Goal: Task Accomplishment & Management: Use online tool/utility

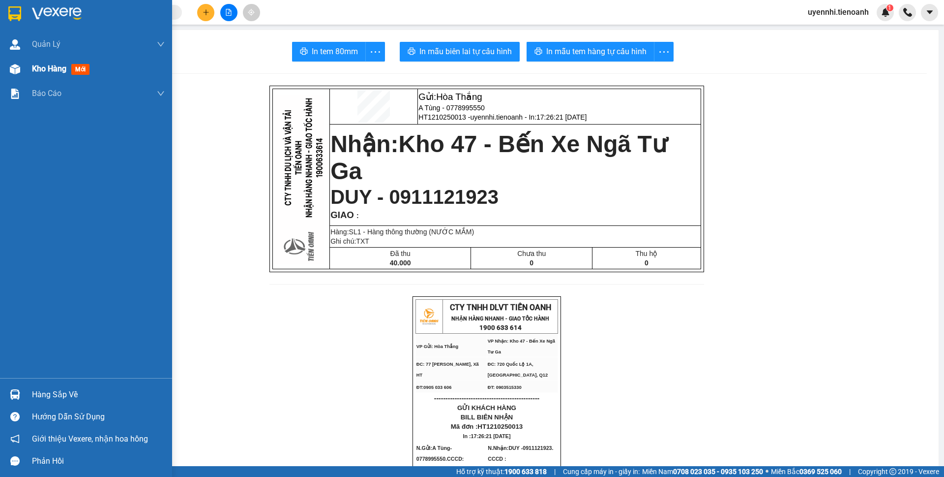
click at [44, 66] on span "Kho hàng" at bounding box center [49, 68] width 34 height 9
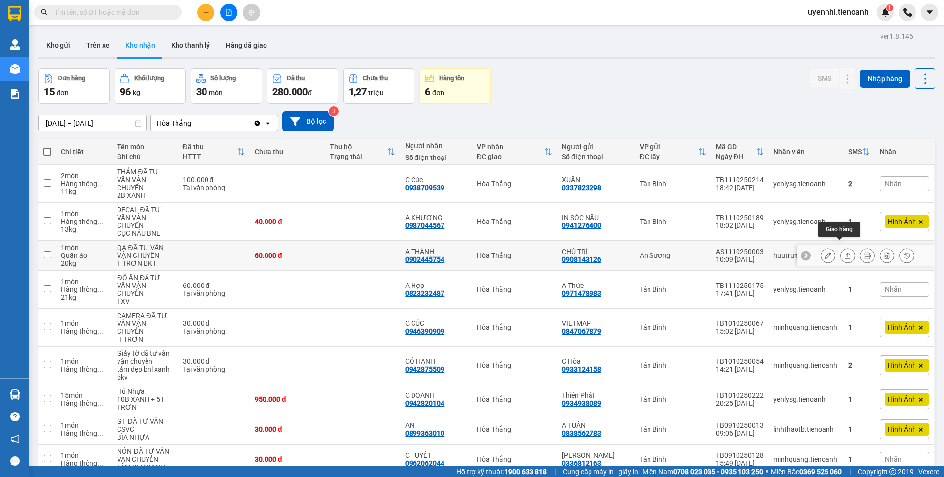
click at [845, 252] on icon at bounding box center [848, 255] width 7 height 7
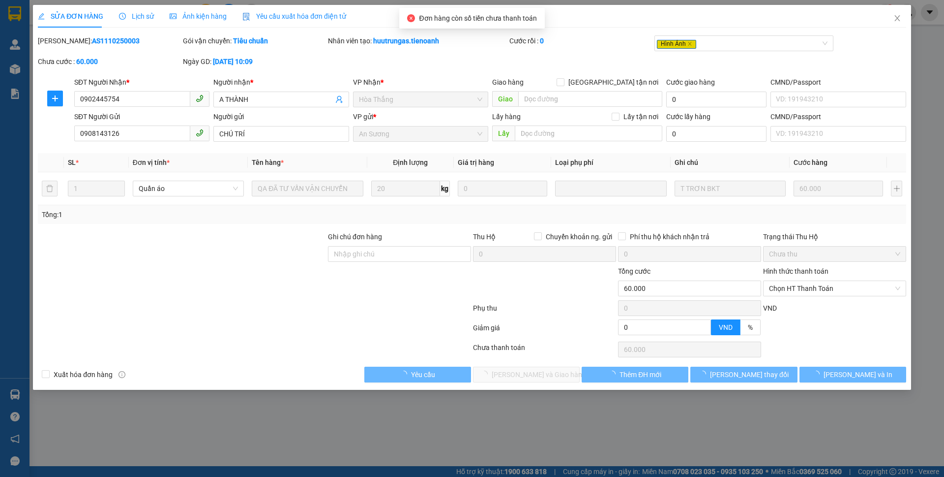
type input "0902445754"
type input "A THÀNH"
type input "0908143126"
type input "CHÚ TRÍ"
type input "0"
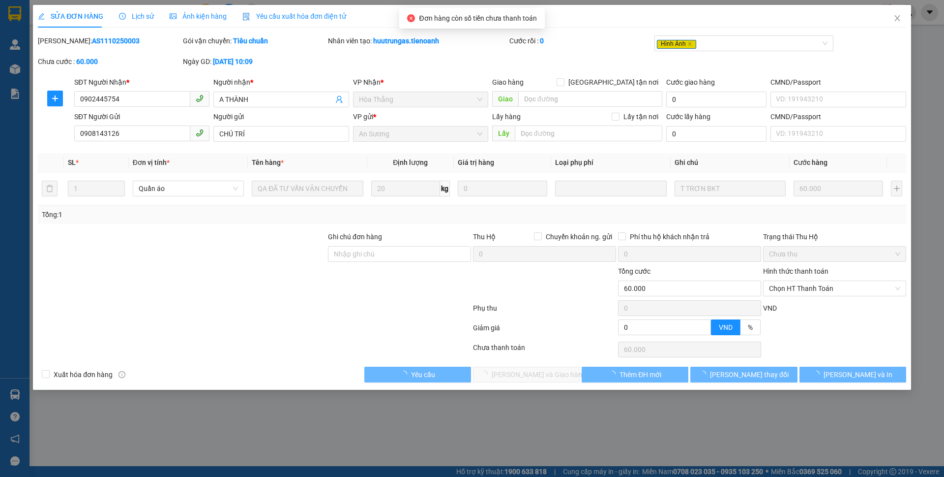
type input "60.000"
click at [799, 287] on span "Chọn HT Thanh Toán" at bounding box center [834, 288] width 131 height 15
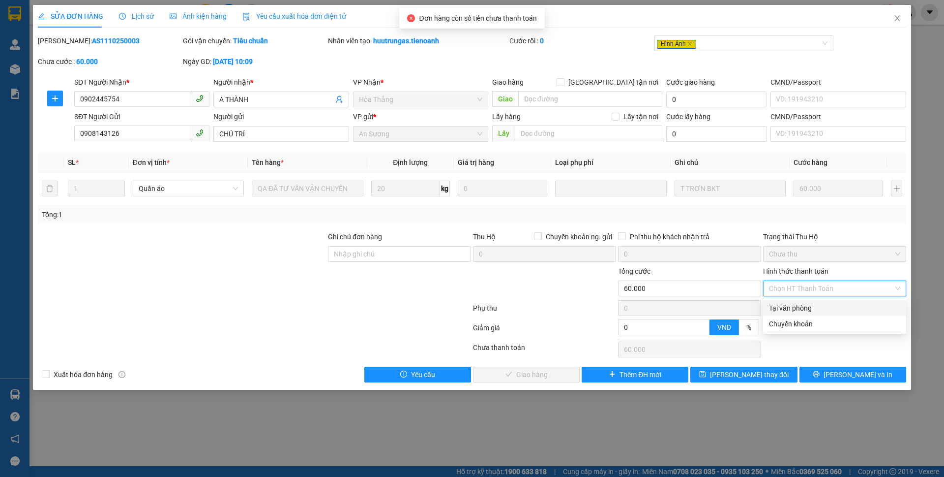
click at [786, 309] on div "Tại văn phòng" at bounding box center [834, 308] width 131 height 11
type input "0"
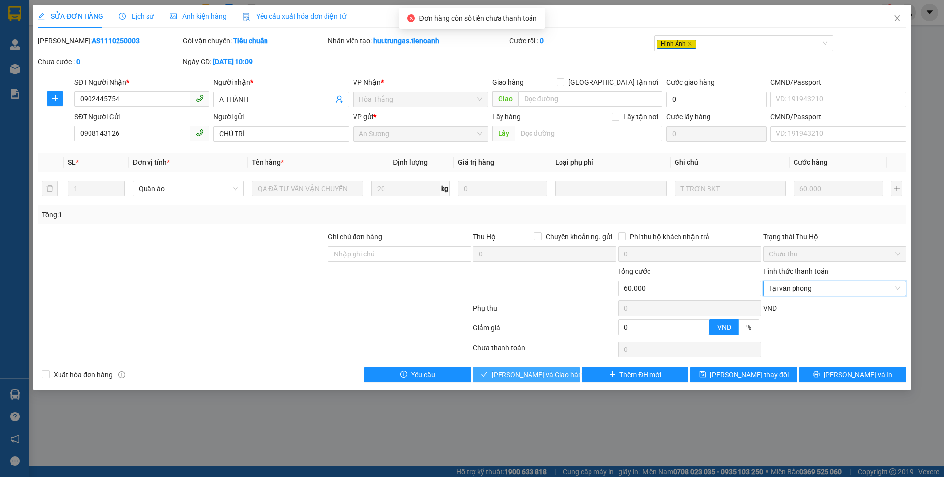
click at [543, 371] on span "[PERSON_NAME] và Giao hàng" at bounding box center [539, 374] width 94 height 11
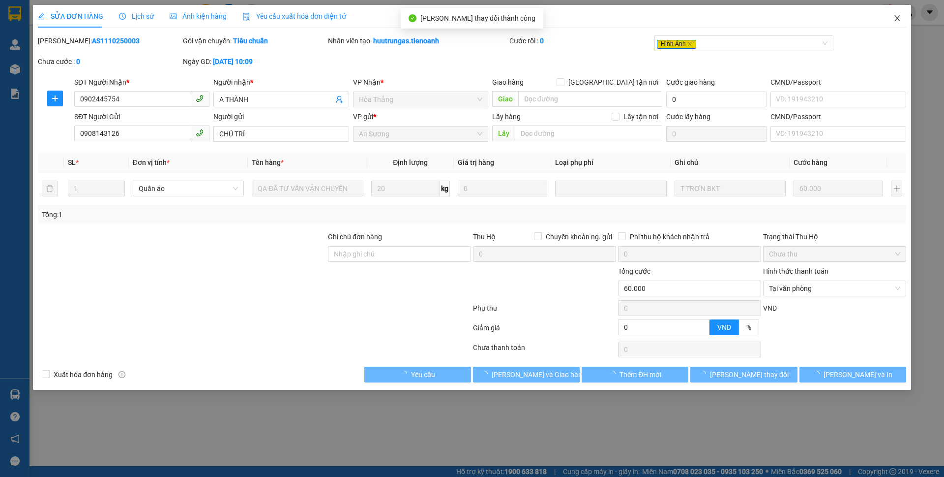
click at [898, 15] on icon "close" at bounding box center [898, 18] width 8 height 8
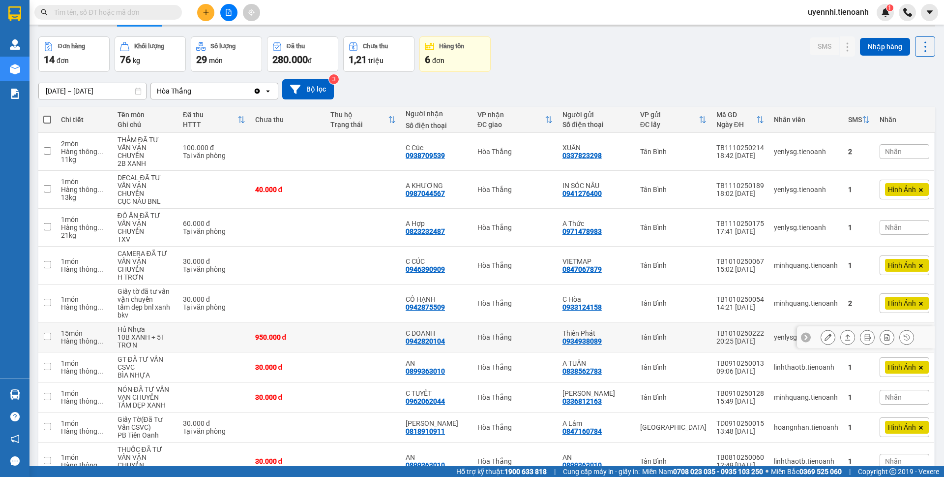
scroll to position [49, 0]
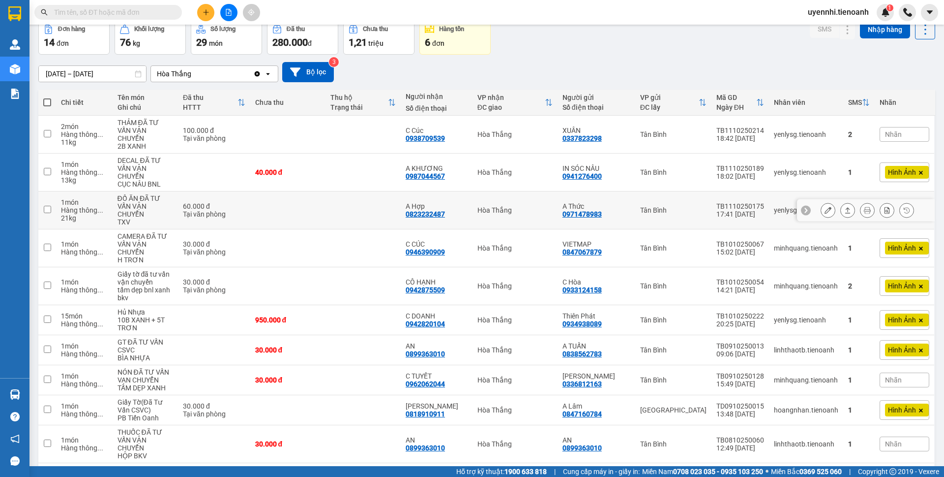
click at [845, 207] on icon at bounding box center [848, 210] width 7 height 7
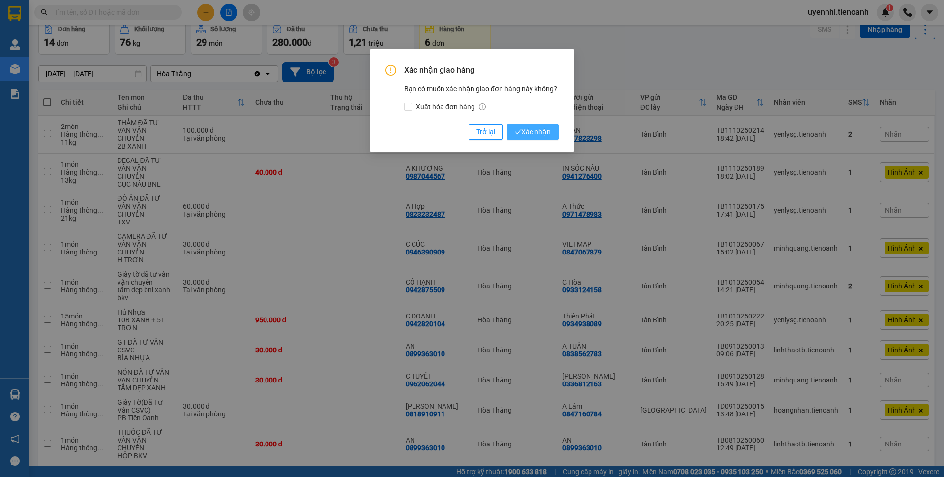
click at [543, 136] on span "Xác nhận" at bounding box center [533, 131] width 36 height 11
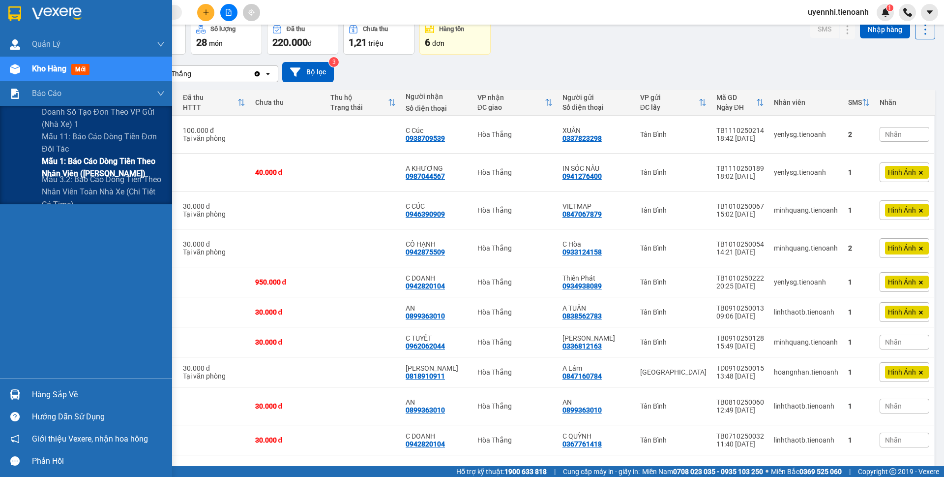
click at [88, 166] on span "Mẫu 1: Báo cáo dòng tiền theo nhân viên ([PERSON_NAME])" at bounding box center [103, 167] width 123 height 25
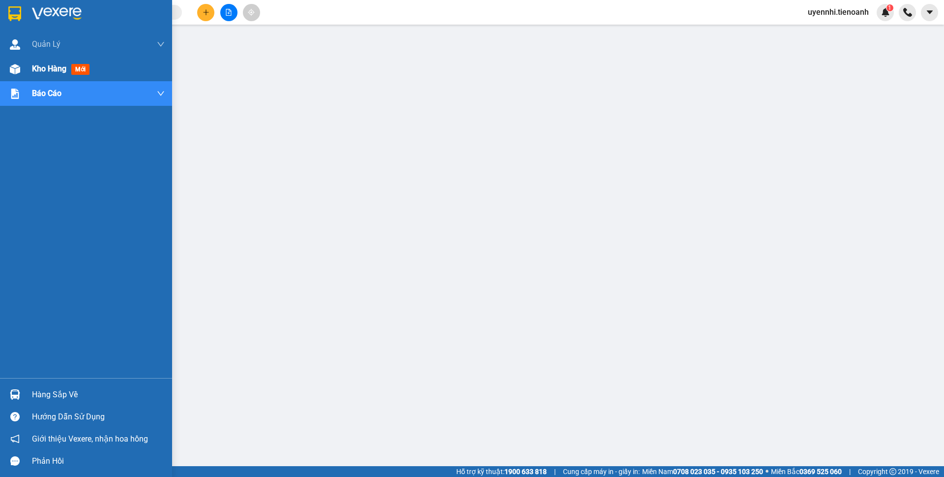
click at [38, 71] on span "Kho hàng" at bounding box center [49, 68] width 34 height 9
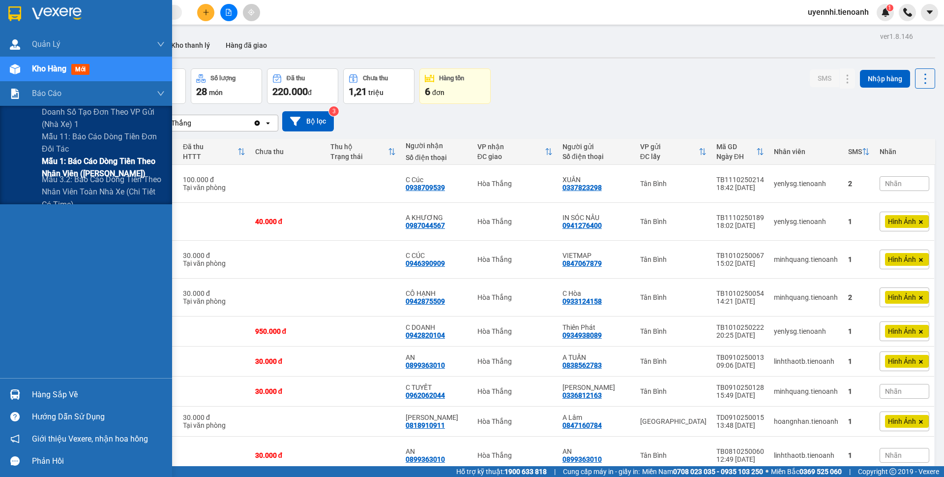
click at [73, 170] on span "Mẫu 1: Báo cáo dòng tiền theo nhân viên ([PERSON_NAME])" at bounding box center [103, 167] width 123 height 25
click at [72, 160] on span "Mẫu 1: Báo cáo dòng tiền theo nhân viên ([PERSON_NAME])" at bounding box center [103, 167] width 123 height 25
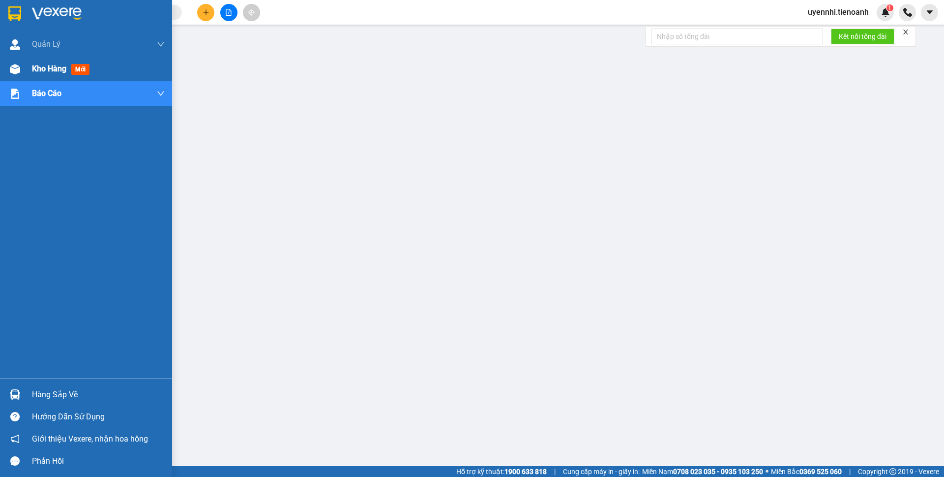
click at [45, 70] on span "Kho hàng" at bounding box center [49, 68] width 34 height 9
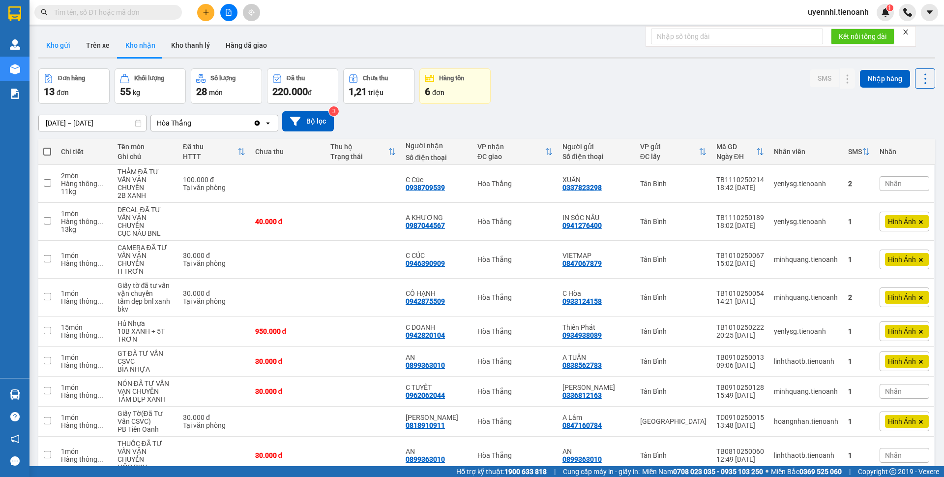
click at [48, 44] on button "Kho gửi" at bounding box center [58, 45] width 40 height 24
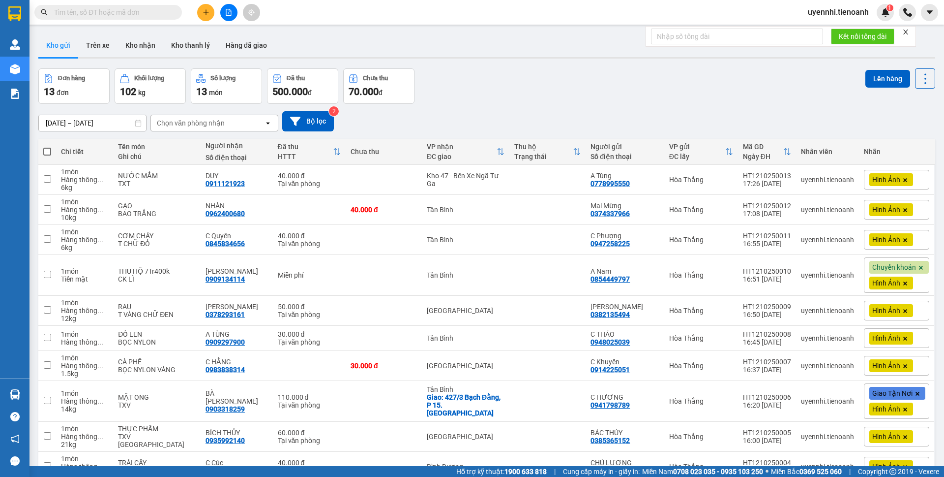
click at [46, 148] on span at bounding box center [47, 152] width 8 height 8
click at [47, 147] on input "checkbox" at bounding box center [47, 147] width 0 height 0
checkbox input "true"
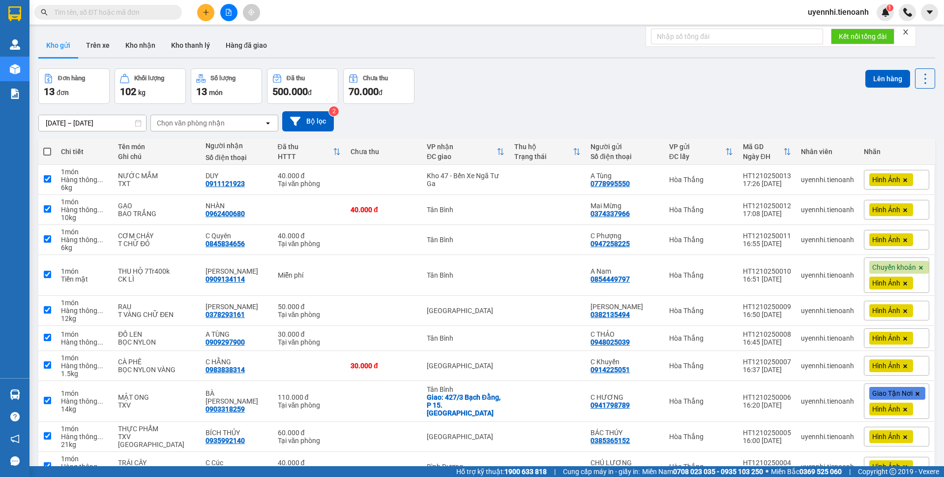
checkbox input "true"
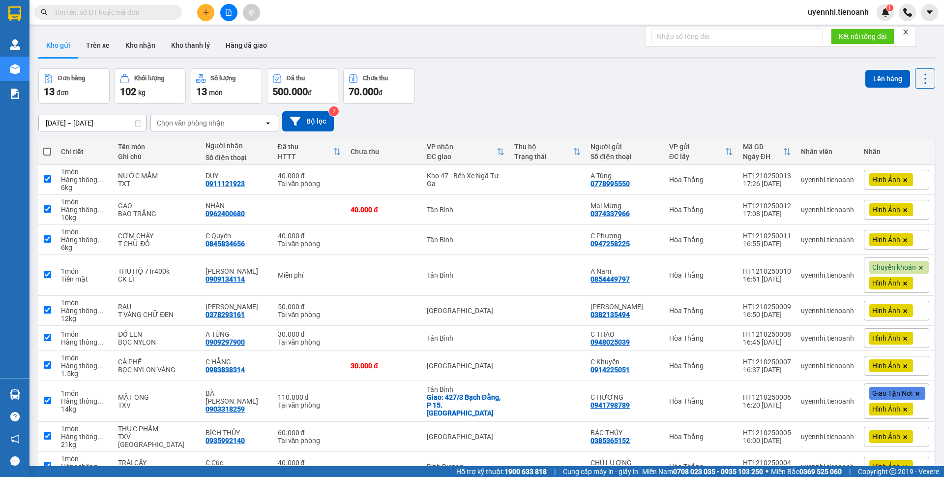
checkbox input "true"
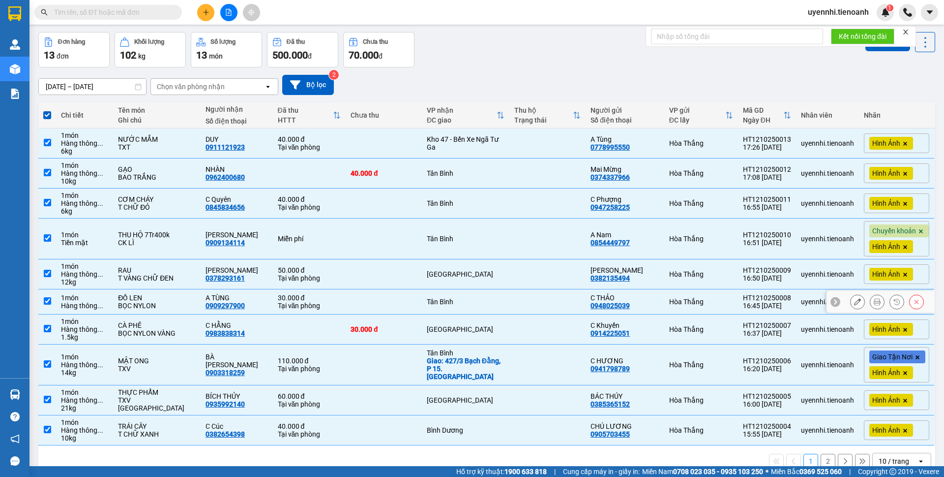
scroll to position [56, 0]
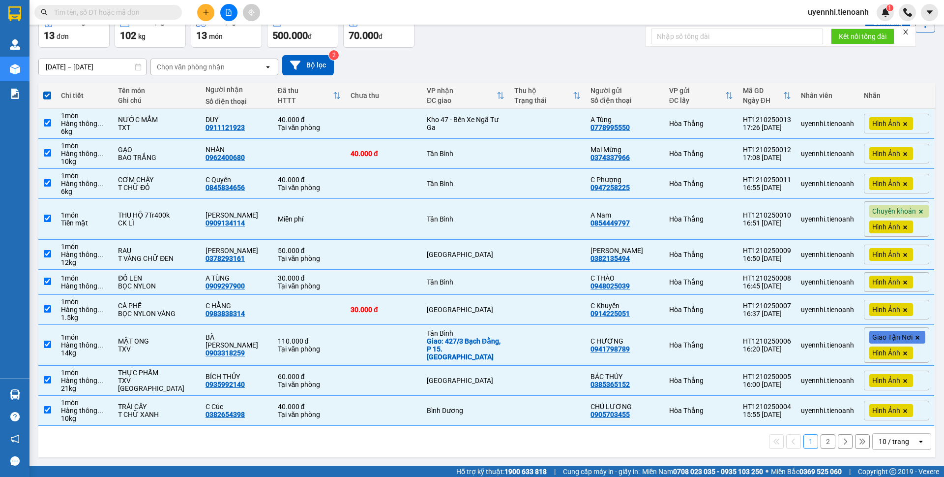
click at [917, 442] on icon "open" at bounding box center [921, 441] width 8 height 8
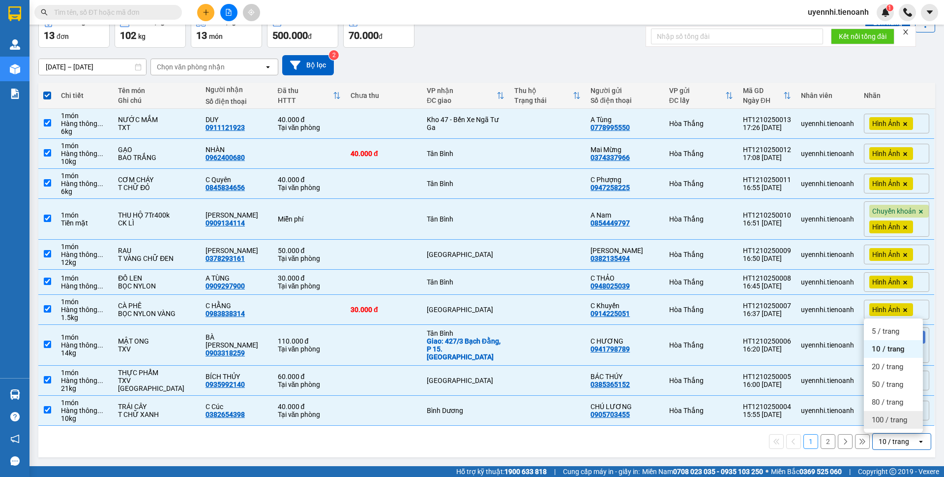
click at [906, 418] on span "100 / trang" at bounding box center [889, 420] width 35 height 10
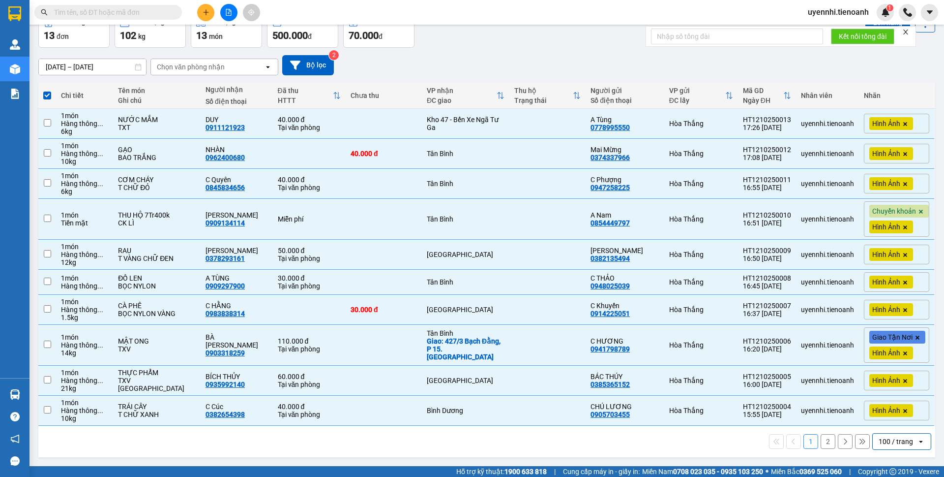
checkbox input "false"
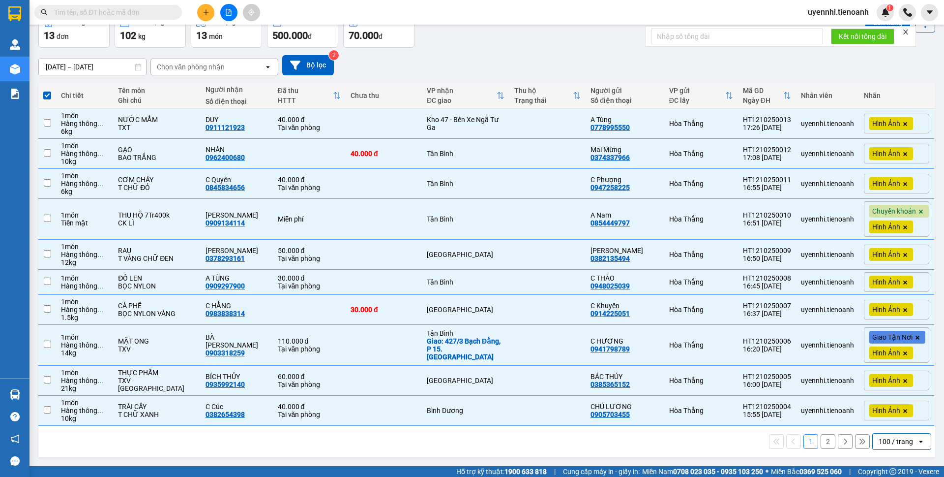
checkbox input "false"
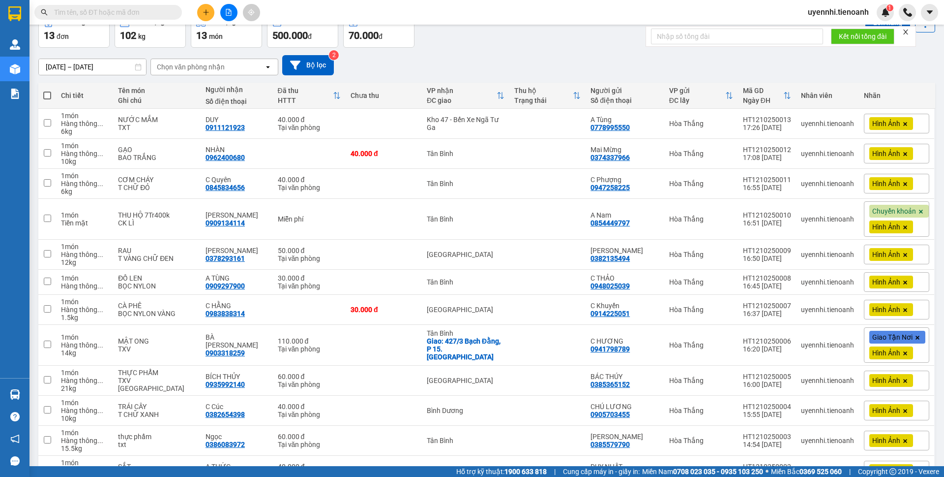
click at [51, 94] on span at bounding box center [47, 95] width 8 height 8
click at [47, 91] on input "checkbox" at bounding box center [47, 91] width 0 height 0
checkbox input "true"
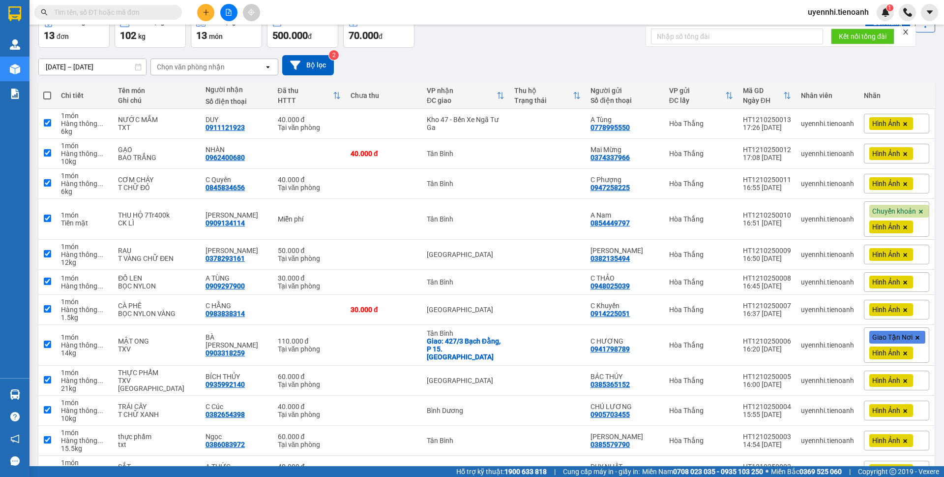
checkbox input "true"
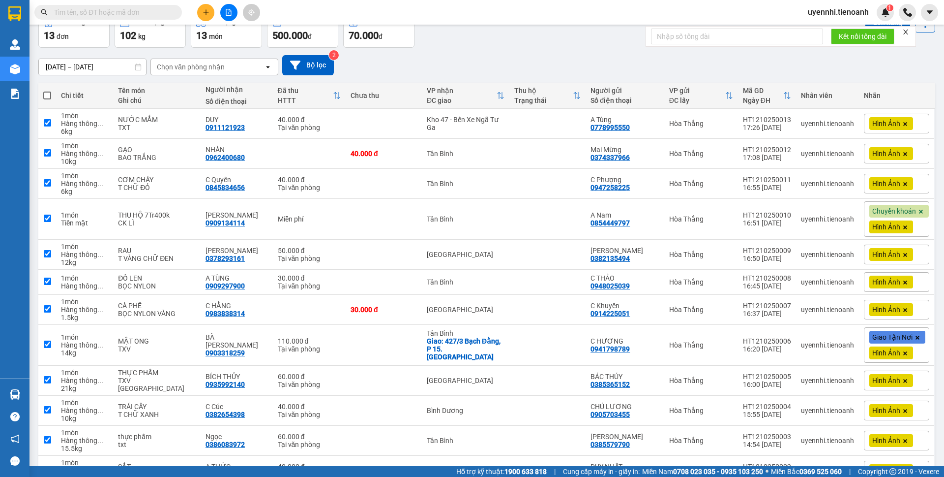
checkbox input "true"
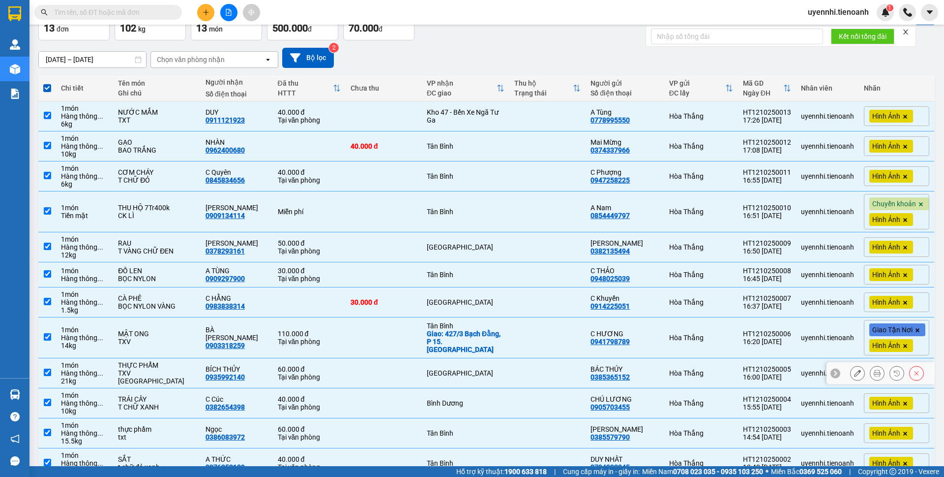
scroll to position [0, 0]
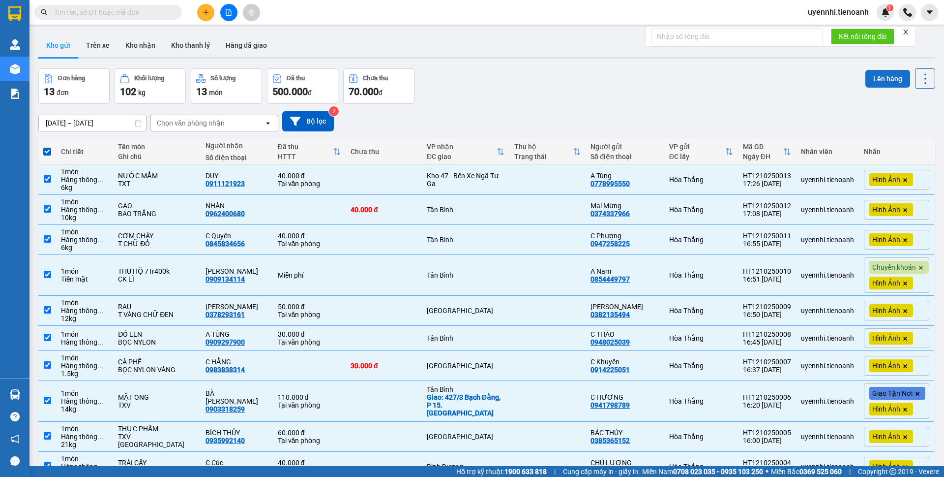
click at [881, 73] on button "Lên hàng" at bounding box center [888, 79] width 45 height 18
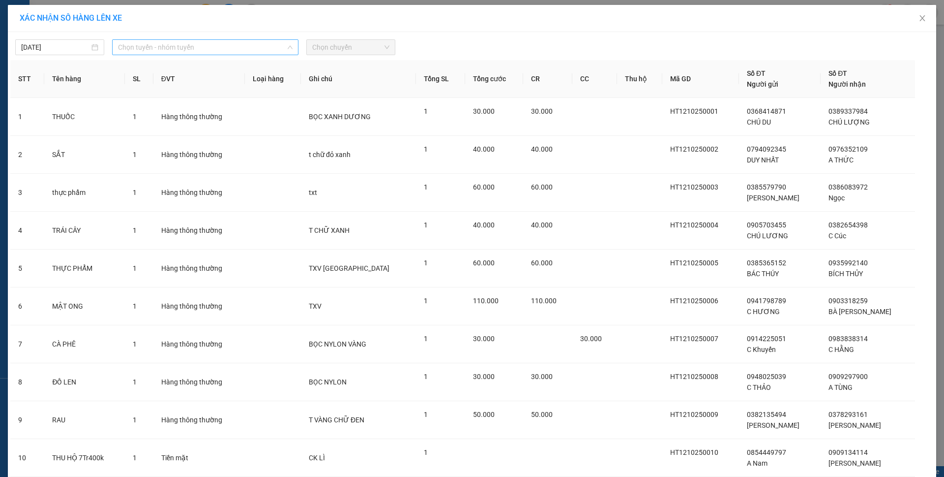
click at [160, 48] on span "Chọn tuyến - nhóm tuyến" at bounding box center [205, 47] width 175 height 15
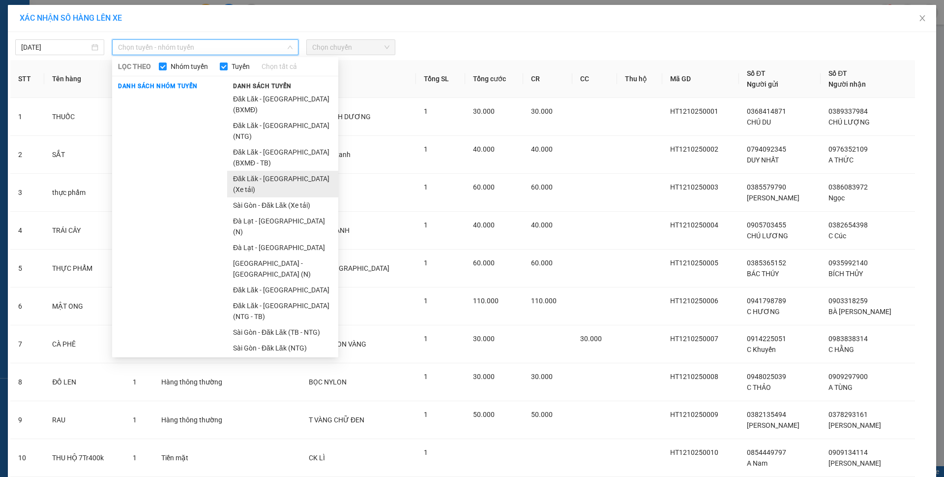
click at [274, 171] on li "Đăk Lăk - Sài Gòn (Xe tải)" at bounding box center [282, 184] width 111 height 27
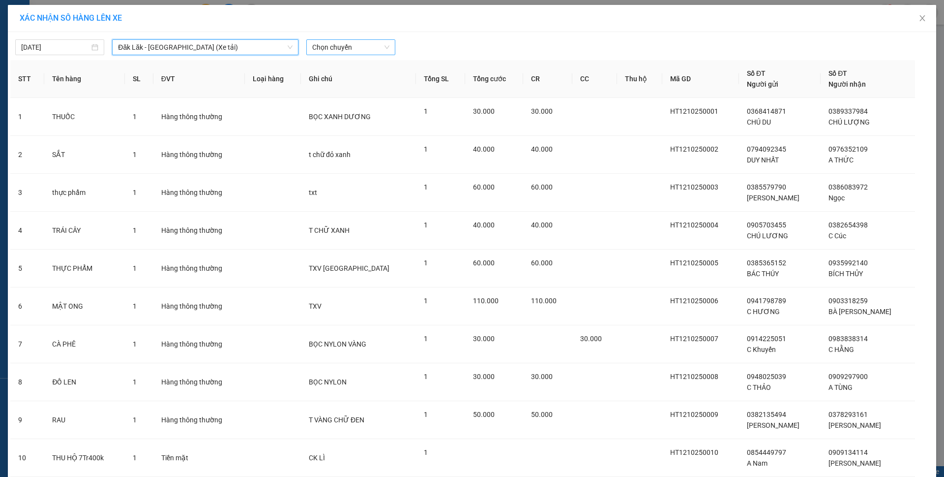
click at [347, 44] on span "Chọn chuyến" at bounding box center [350, 47] width 77 height 15
click at [327, 80] on div "21:00 - 50H-080.78" at bounding box center [346, 82] width 77 height 11
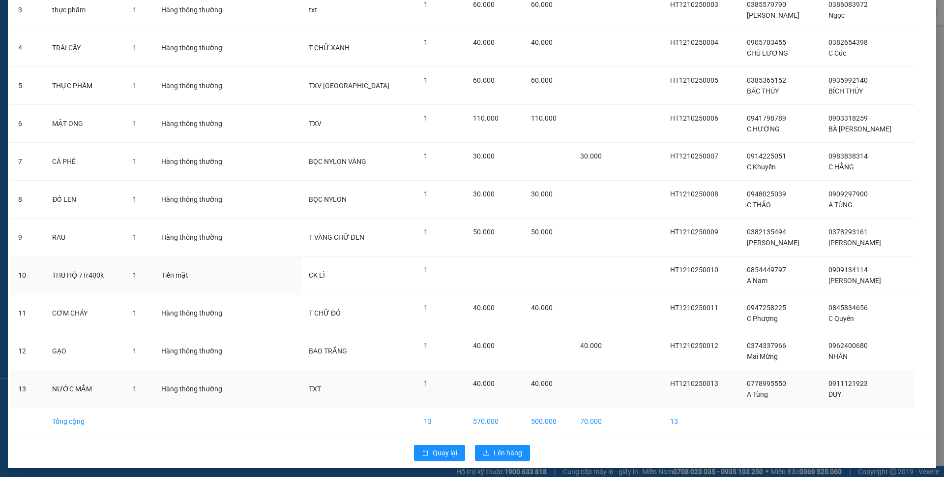
scroll to position [191, 0]
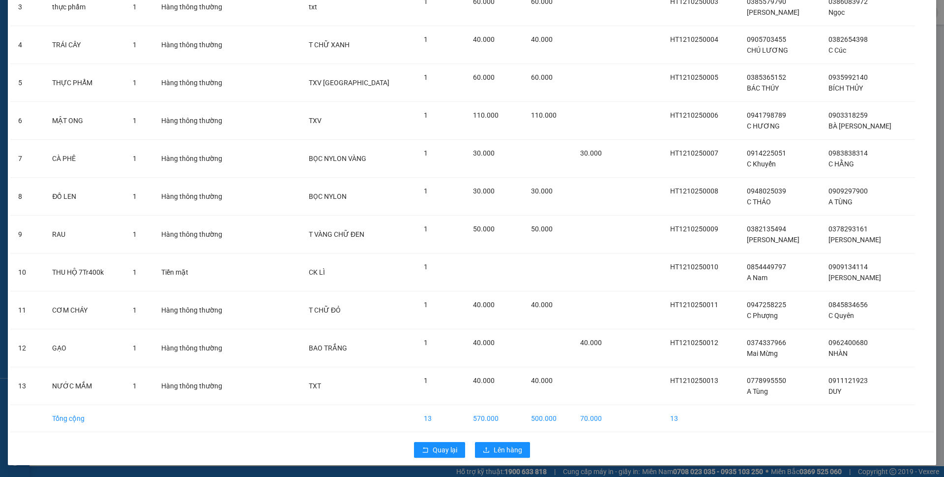
click at [503, 458] on div "Quay lại Lên hàng" at bounding box center [472, 450] width 924 height 26
click at [503, 453] on span "Lên hàng" at bounding box center [508, 449] width 29 height 11
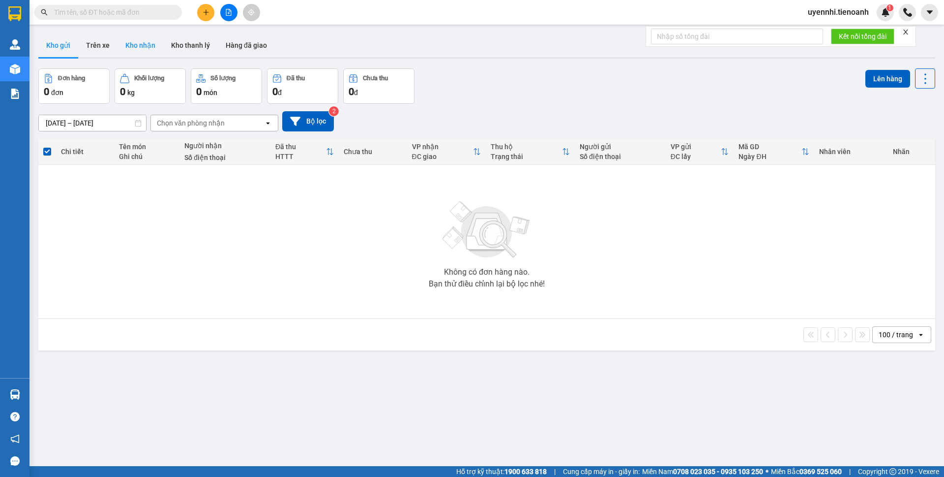
click at [137, 44] on button "Kho nhận" at bounding box center [141, 45] width 46 height 24
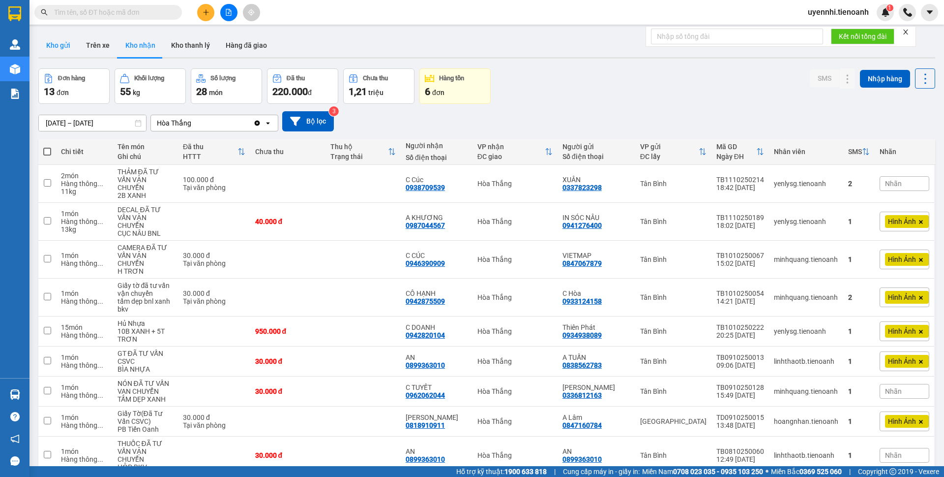
click at [61, 44] on button "Kho gửi" at bounding box center [58, 45] width 40 height 24
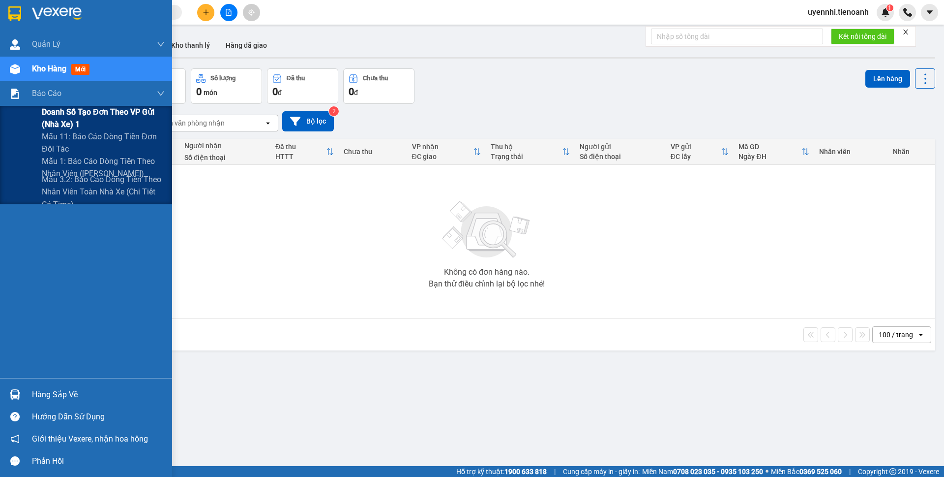
click at [70, 113] on span "Doanh số tạo đơn theo VP gửi (nhà xe) 1" at bounding box center [103, 118] width 123 height 25
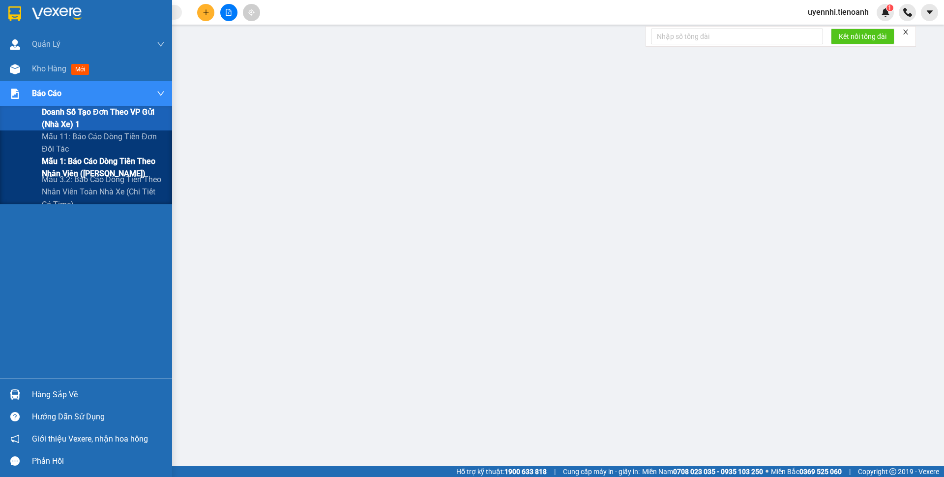
click at [65, 161] on span "Mẫu 1: Báo cáo dòng tiền theo nhân viên ([PERSON_NAME])" at bounding box center [103, 167] width 123 height 25
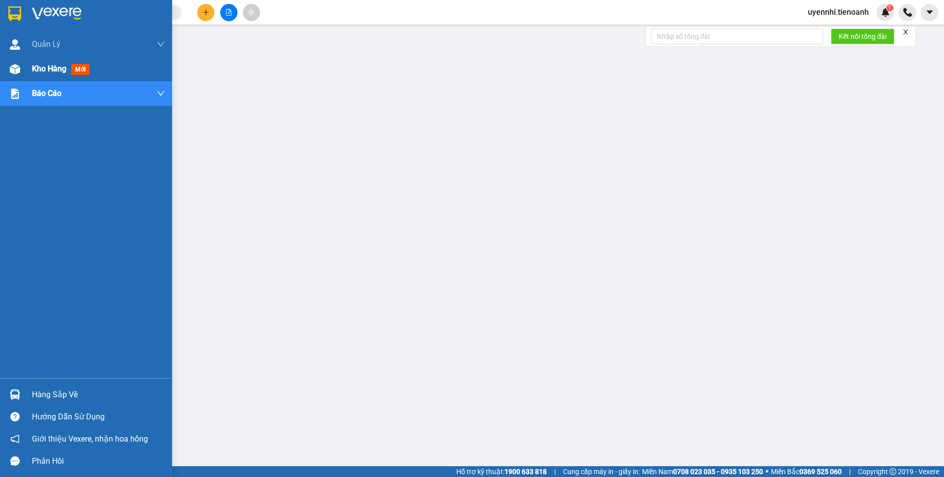
click at [44, 72] on span "Kho hàng" at bounding box center [49, 68] width 34 height 9
